Goal: Obtain resource: Obtain resource

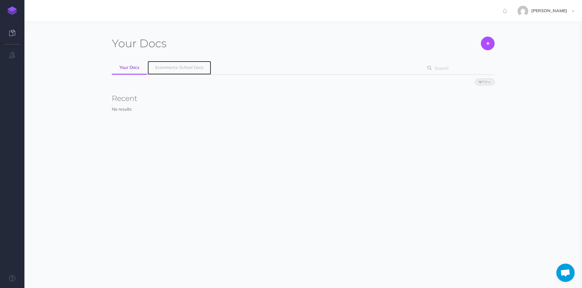
click at [176, 69] on span "Ecommerce School Docs" at bounding box center [179, 67] width 48 height 5
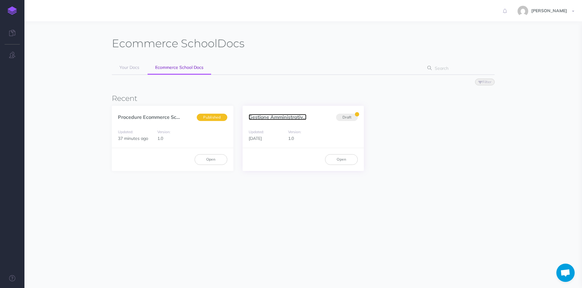
click at [273, 114] on link "Gestione Amministrativ..." at bounding box center [277, 117] width 58 height 6
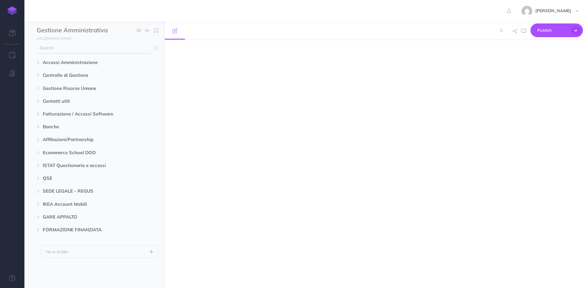
click at [75, 48] on input "text" at bounding box center [94, 48] width 114 height 11
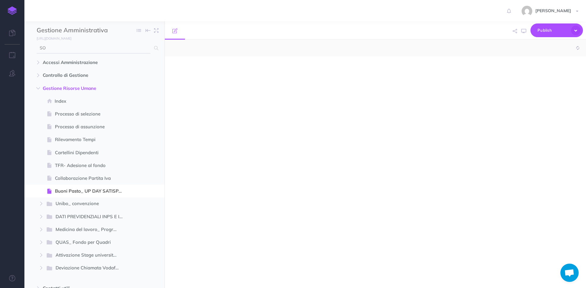
type input "SOL"
select select "null"
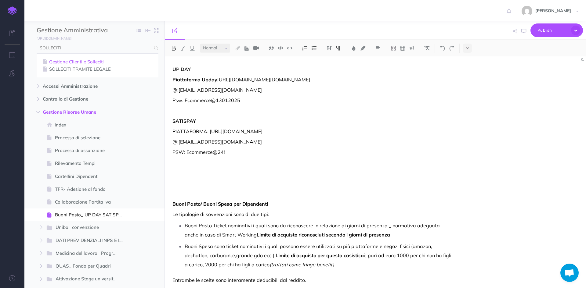
type input "SOLLECITI"
click at [97, 59] on link "Gestione Clienti e Solleciti" at bounding box center [97, 61] width 113 height 7
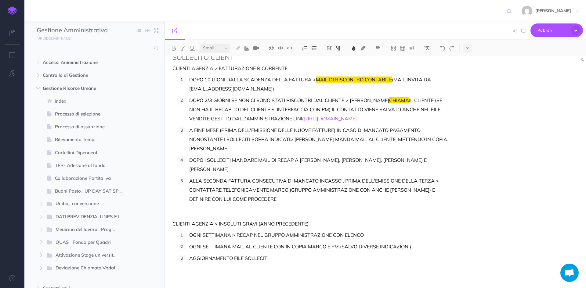
scroll to position [23, 0]
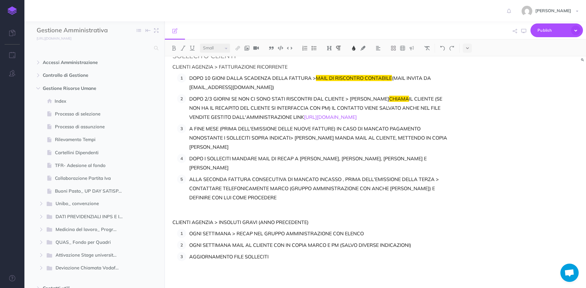
select select "null"
drag, startPoint x: 353, startPoint y: 124, endPoint x: 184, endPoint y: 115, distance: 168.8
click at [184, 115] on ol "DOPO 10 GIONI DALLA SCADENZA DELLA FATTURA > MAIL DI RISCONTRO CONTABILE (MAIL …" at bounding box center [314, 143] width 275 height 138
click at [100, 53] on input "text" at bounding box center [94, 48] width 114 height 11
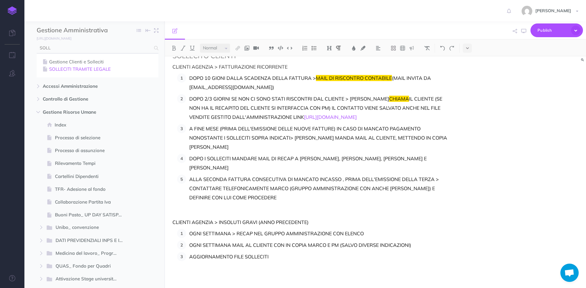
type input "SOLL"
click at [97, 67] on link "SOLLECITI TRAMITE LEGALE" at bounding box center [97, 69] width 113 height 7
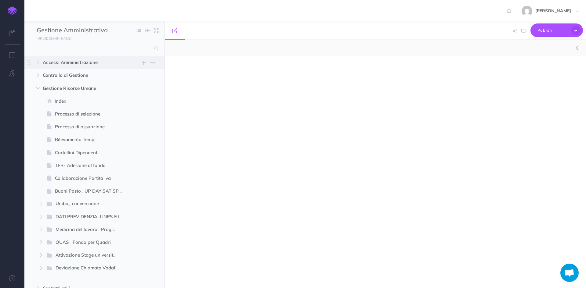
select select "null"
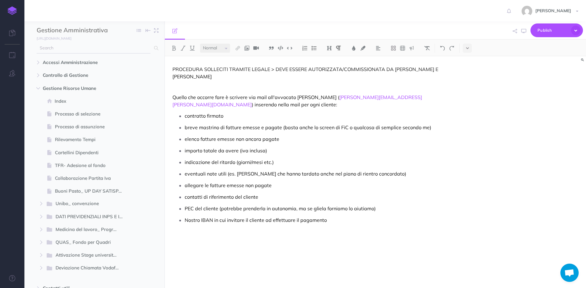
click at [89, 51] on input "text" at bounding box center [94, 48] width 114 height 11
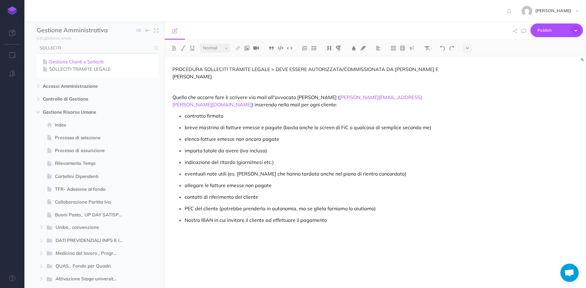
type input "SOLLECITI"
click at [96, 60] on link "Gestione Clienti e Solleciti" at bounding box center [97, 61] width 113 height 7
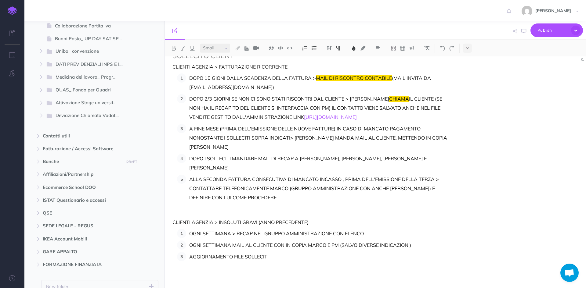
scroll to position [23, 0]
select select "null"
click at [274, 259] on p "AGGIORNAMENTO FILE SOLLECITI" at bounding box center [320, 256] width 263 height 9
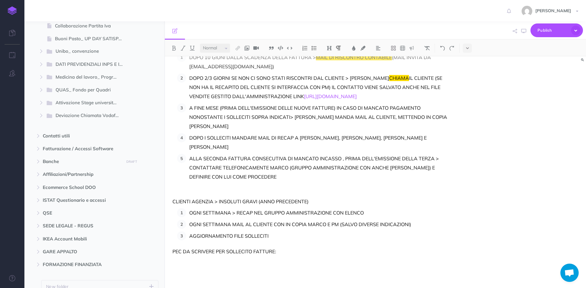
scroll to position [43, 0]
click at [191, 265] on p at bounding box center [312, 262] width 280 height 7
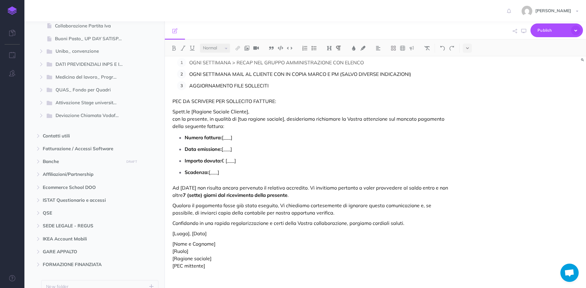
scroll to position [198, 0]
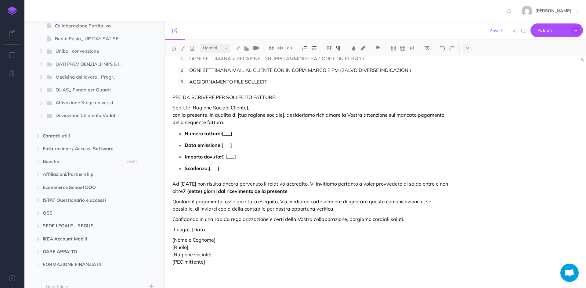
click at [252, 107] on p "Spett.le [Ragione Sociale Cliente], con la presente, in qualità di [tua ragione…" at bounding box center [312, 115] width 280 height 22
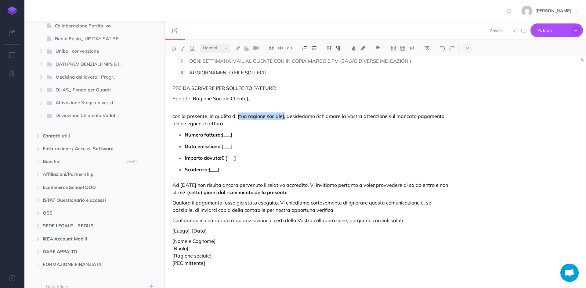
drag, startPoint x: 283, startPoint y: 125, endPoint x: 236, endPoint y: 126, distance: 46.7
click at [236, 126] on p "con la presente, in qualità di [tua ragione sociale], desideriamo richiamare la…" at bounding box center [312, 116] width 280 height 22
drag, startPoint x: 336, startPoint y: 125, endPoint x: 329, endPoint y: 126, distance: 7.0
click at [328, 126] on p "con la presente, in qualità di Responsabile Amministrativa di Ecommerce School …" at bounding box center [312, 116] width 280 height 22
click at [355, 126] on p "con la presente, in qualità di Responsabile Amministrativa di Ecommerce School …" at bounding box center [312, 116] width 280 height 22
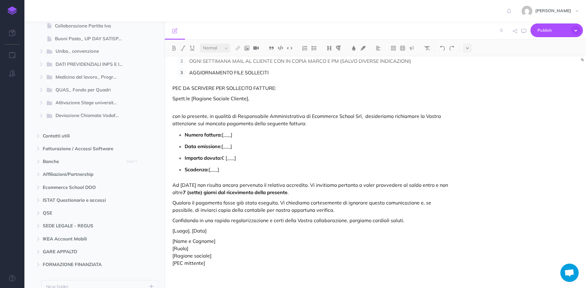
click at [304, 126] on p "con la presente, in qualità di Responsabile Amministrativa di Ecommerce School …" at bounding box center [312, 116] width 280 height 22
drag, startPoint x: 308, startPoint y: 125, endPoint x: 237, endPoint y: 123, distance: 71.2
click at [237, 123] on p "con la presente, in qualità di Responsabile Amministrativa di Ecommerce School …" at bounding box center [312, 116] width 280 height 22
click at [402, 127] on p "con la presente, in qualità di Legale Rappresentante della società Ecommerce Sc…" at bounding box center [312, 116] width 280 height 22
drag, startPoint x: 237, startPoint y: 125, endPoint x: 301, endPoint y: 126, distance: 64.4
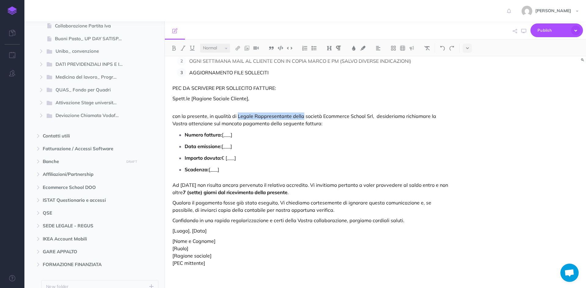
click at [301, 126] on p "con la presente, in qualità di Legale Rappresentante della società Ecommerce Sc…" at bounding box center [312, 116] width 280 height 22
click at [412, 127] on p "con la presente, in qualità di responsabile amministrativa della società Ecomme…" at bounding box center [312, 116] width 280 height 22
drag, startPoint x: 375, startPoint y: 143, endPoint x: 360, endPoint y: 143, distance: 15.6
click at [375, 140] on p "Numero fattura: [___]" at bounding box center [318, 134] width 267 height 9
click at [264, 127] on p "con la presente, in qualità di responsabile amministrativa della società [GEOGR…" at bounding box center [312, 116] width 280 height 22
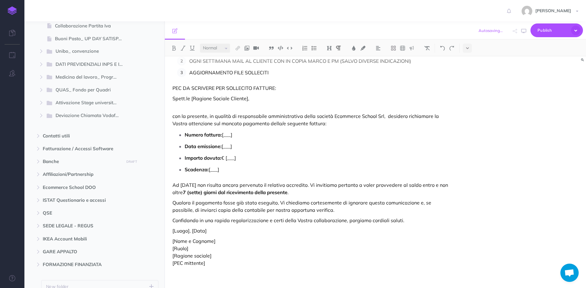
click at [289, 127] on p "con la presente, in qualità di responsabile amministrativa della società Ecomme…" at bounding box center [312, 116] width 280 height 22
click at [310, 127] on p "con la presente, in qualità di responsabile amministrativa della società Ecomme…" at bounding box center [312, 116] width 280 height 22
click at [328, 127] on p "con la presente, in qualità di responsabile amministrativa della società Ecomme…" at bounding box center [312, 116] width 280 height 22
click at [305, 184] on p "Ad [DATE] non risulta ancora pervenuto il relativo accredito. Vi invitiamo pert…" at bounding box center [312, 187] width 280 height 15
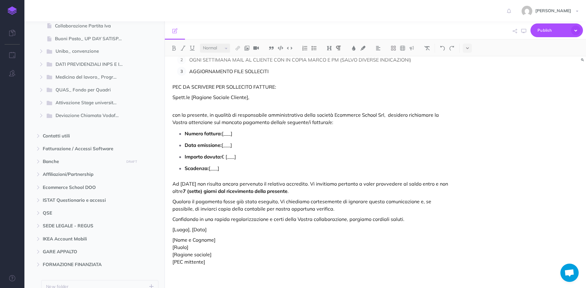
click at [303, 184] on p "Ad [DATE] non risulta ancora pervenuto il relativo accredito. Vi invitiamo pert…" at bounding box center [312, 187] width 280 height 15
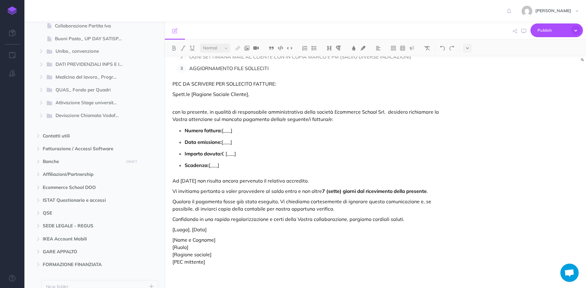
scroll to position [211, 0]
drag, startPoint x: 174, startPoint y: 226, endPoint x: 224, endPoint y: 264, distance: 63.0
click at [224, 264] on div "SOLLECITO CLIENTI CLIENTI AGENZIA > FATTURAZIONE RICORRENTE DOPO 10 GIONI DALLA…" at bounding box center [312, 71] width 295 height 434
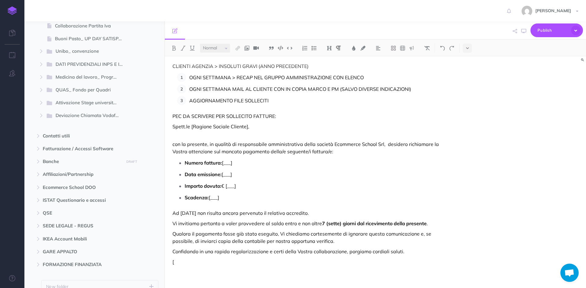
scroll to position [179, 0]
click at [409, 254] on p "Confidando in una rapida regolarizzazione e certi della Vostra collaborazione, …" at bounding box center [312, 251] width 280 height 7
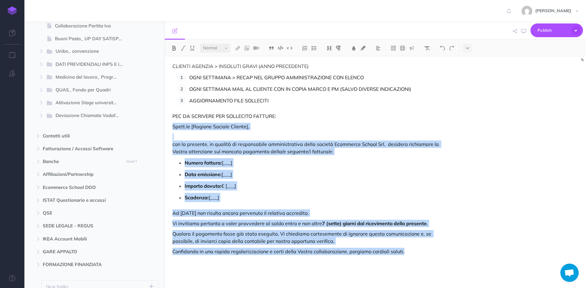
drag, startPoint x: 174, startPoint y: 125, endPoint x: 454, endPoint y: 247, distance: 305.7
click at [454, 247] on div "SOLLECITO CLIENTI CLIENTI AGENZIA > FATTURAZIONE RICORRENTE DOPO 10 GIONI DALLA…" at bounding box center [312, 88] width 295 height 402
copy div "Spett.le [Ragione Sociale Cliente], con la presente, in qualità di responsabile…"
click at [562, 29] on span "Publish" at bounding box center [553, 30] width 31 height 9
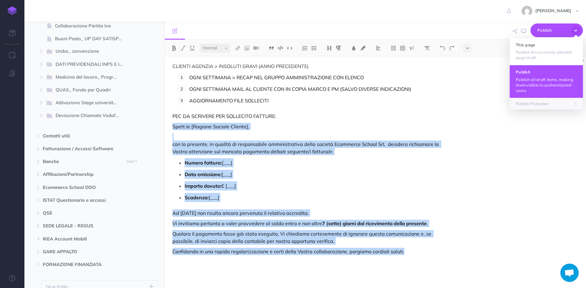
click at [536, 73] on h4 "Publish" at bounding box center [546, 72] width 61 height 4
